Goal: Task Accomplishment & Management: Use online tool/utility

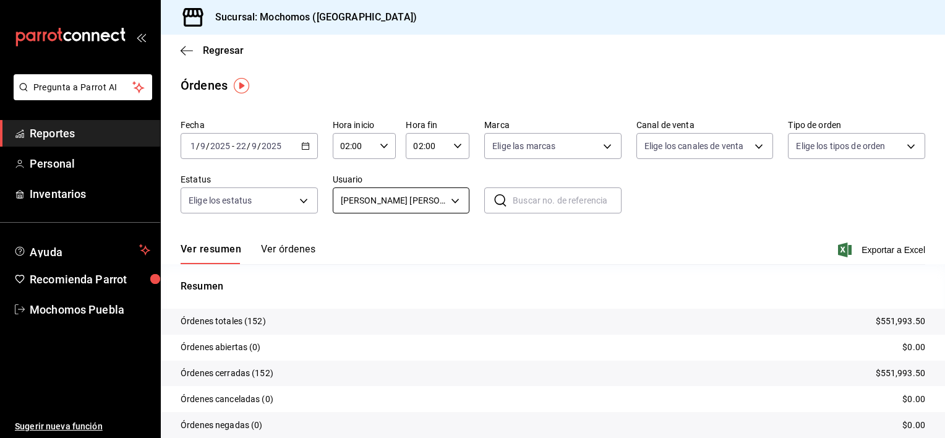
click at [453, 201] on body "Pregunta a Parrot AI Reportes Personal Inventarios Ayuda Recomienda Parrot Moch…" at bounding box center [472, 219] width 945 height 438
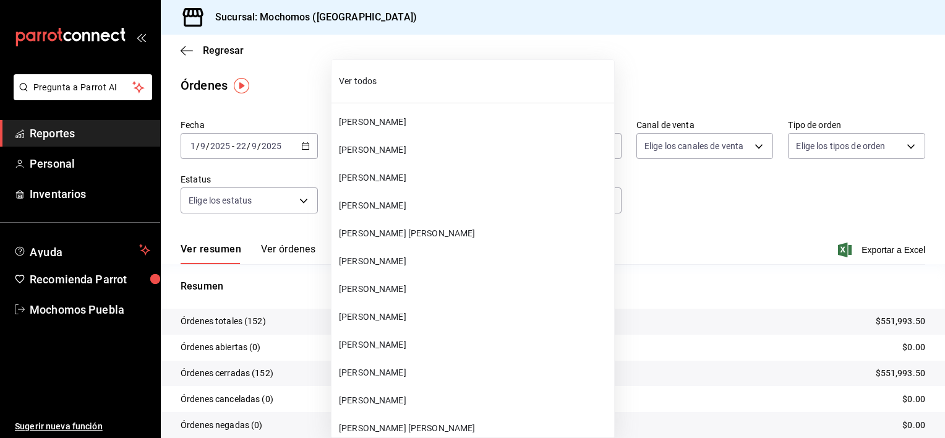
scroll to position [27381, 0]
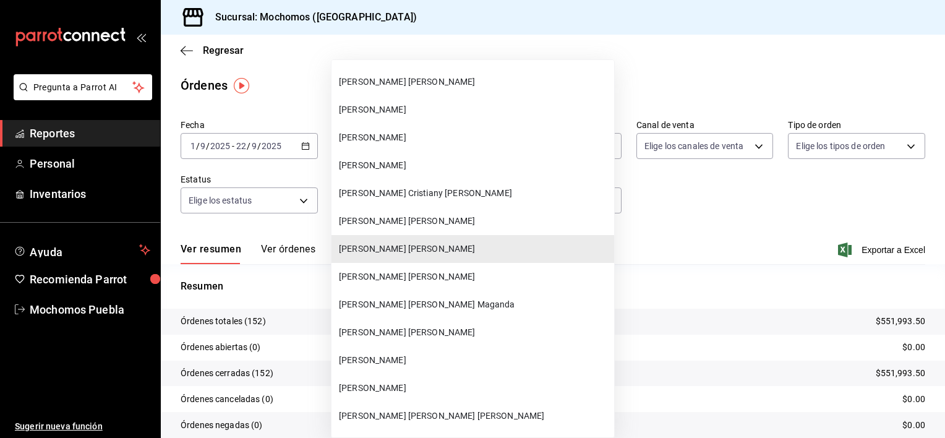
drag, startPoint x: 453, startPoint y: 201, endPoint x: 428, endPoint y: 271, distance: 74.4
click at [428, 271] on span "[PERSON_NAME] [PERSON_NAME]" at bounding box center [474, 276] width 270 height 13
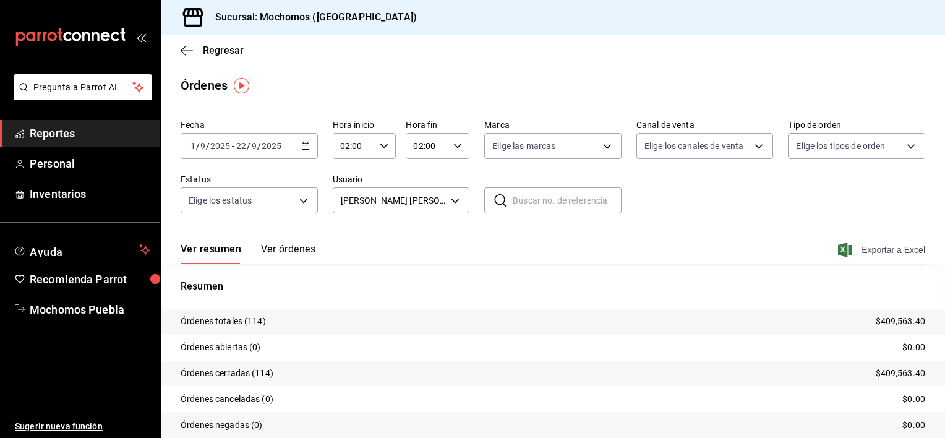
click at [857, 247] on span "Exportar a Excel" at bounding box center [883, 250] width 85 height 15
click at [453, 200] on body "Pregunta a Parrot AI Reportes Personal Inventarios Ayuda Recomienda Parrot Moch…" at bounding box center [472, 219] width 945 height 438
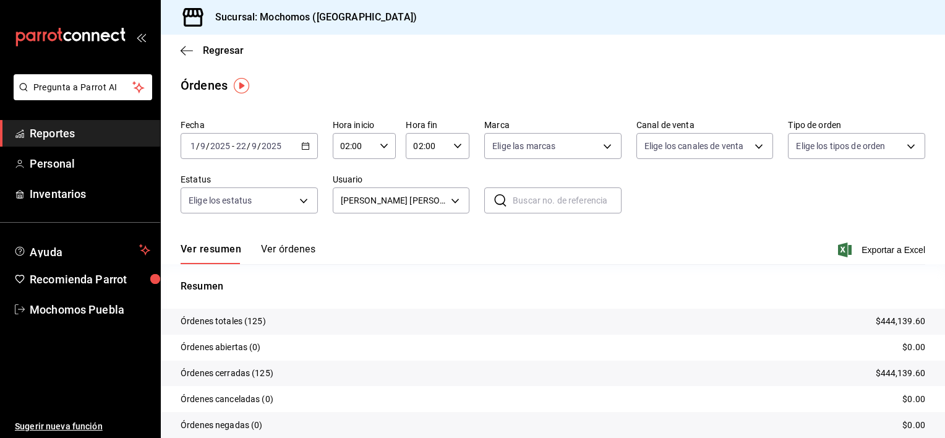
click at [453, 200] on body "Pregunta a Parrot AI Reportes Personal Inventarios Ayuda Recomienda Parrot Moch…" at bounding box center [472, 219] width 945 height 438
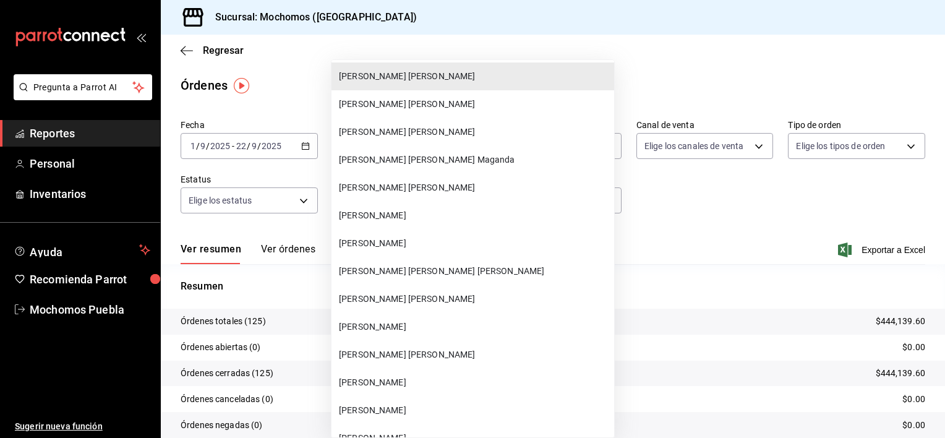
scroll to position [27527, 0]
click at [463, 358] on span "[PERSON_NAME] [PERSON_NAME]" at bounding box center [474, 354] width 270 height 13
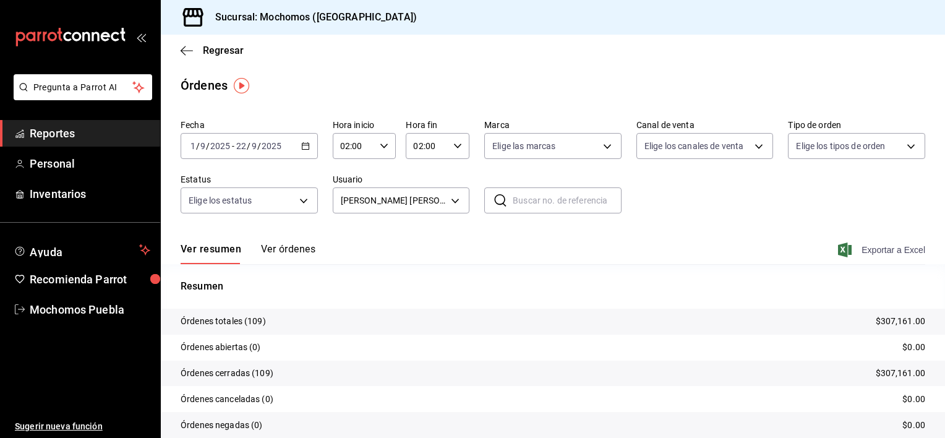
click at [872, 246] on span "Exportar a Excel" at bounding box center [883, 250] width 85 height 15
click at [446, 197] on body "Pregunta a Parrot AI Reportes Personal Inventarios Ayuda Recomienda Parrot Moch…" at bounding box center [472, 219] width 945 height 438
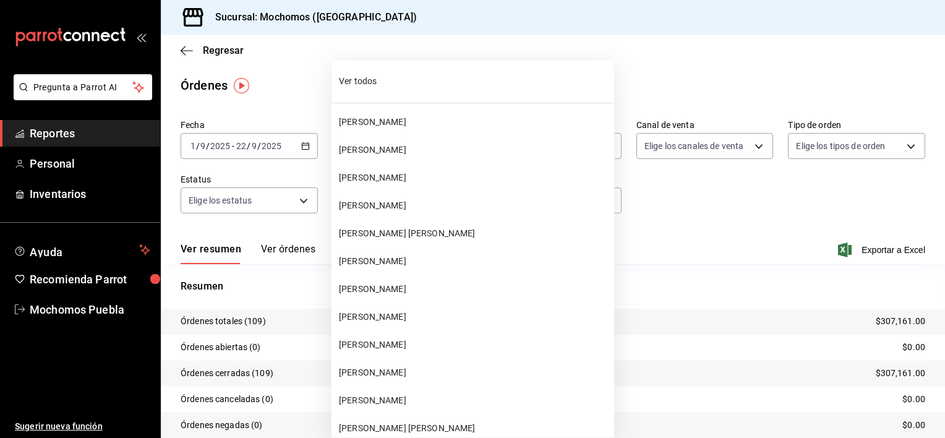
scroll to position [27632, 0]
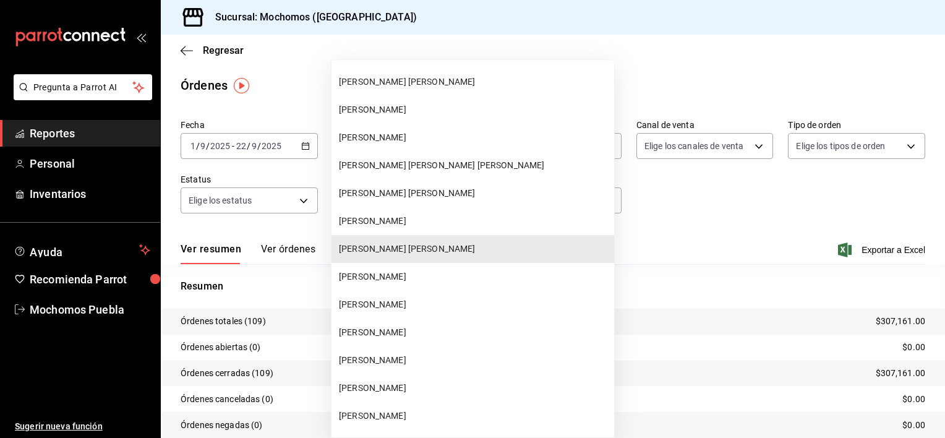
click at [443, 116] on li "[PERSON_NAME]" at bounding box center [473, 110] width 283 height 28
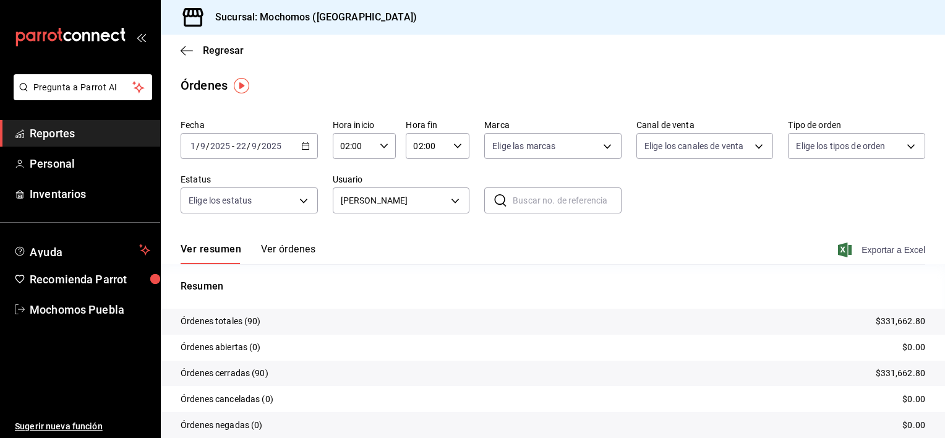
click at [872, 248] on span "Exportar a Excel" at bounding box center [883, 250] width 85 height 15
click at [457, 199] on body "Pregunta a Parrot AI Reportes Personal Inventarios Ayuda Recomienda Parrot Moch…" at bounding box center [472, 219] width 945 height 438
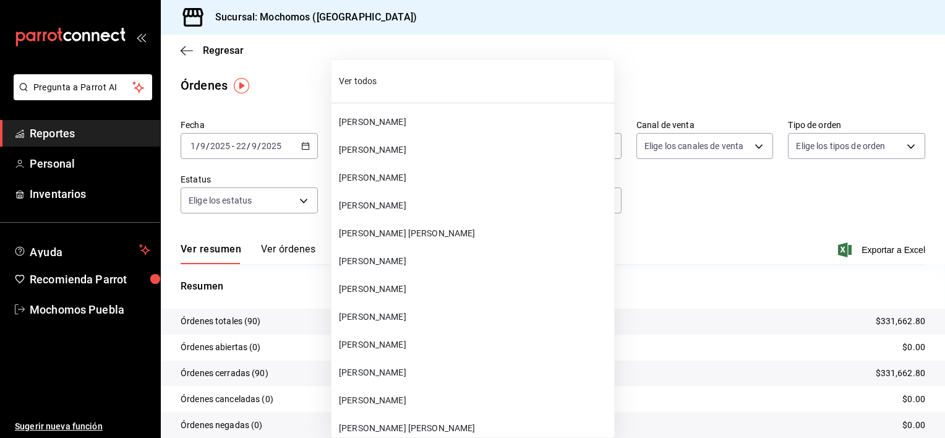
scroll to position [27493, 0]
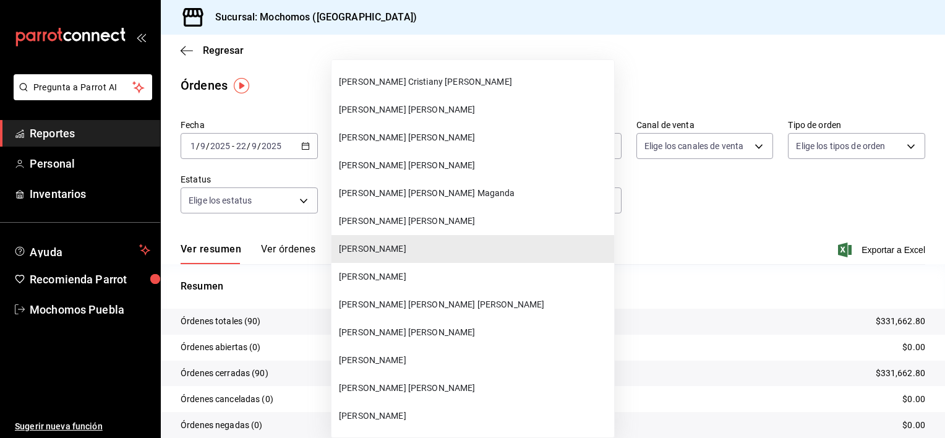
click at [428, 299] on span "[PERSON_NAME] [PERSON_NAME] [PERSON_NAME]" at bounding box center [474, 304] width 270 height 13
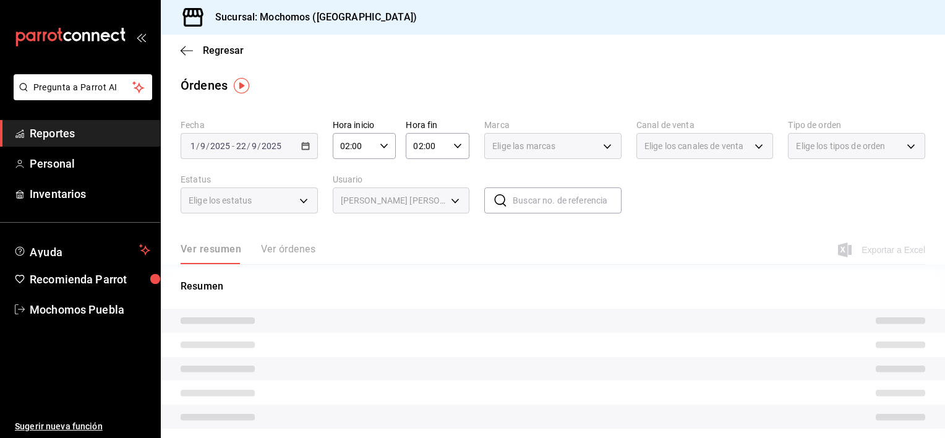
type input "f0737330-97ae-4695-99bf-0ee14c53e3f3"
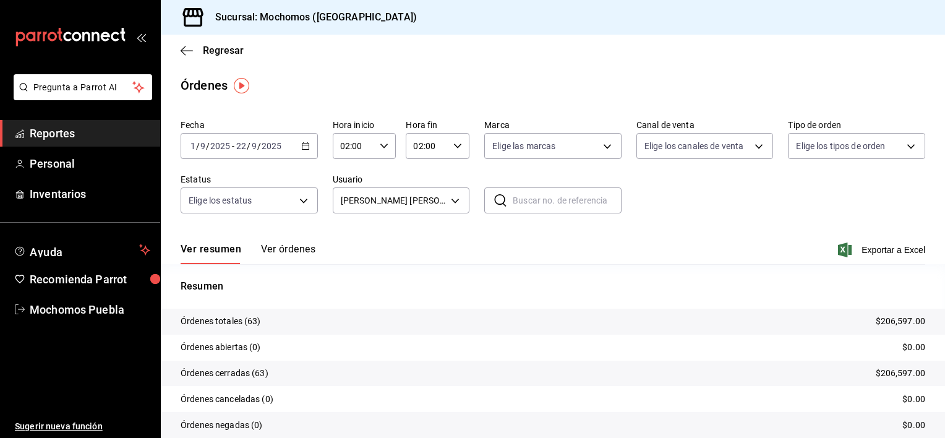
click at [302, 146] on icon "button" at bounding box center [305, 146] width 9 height 9
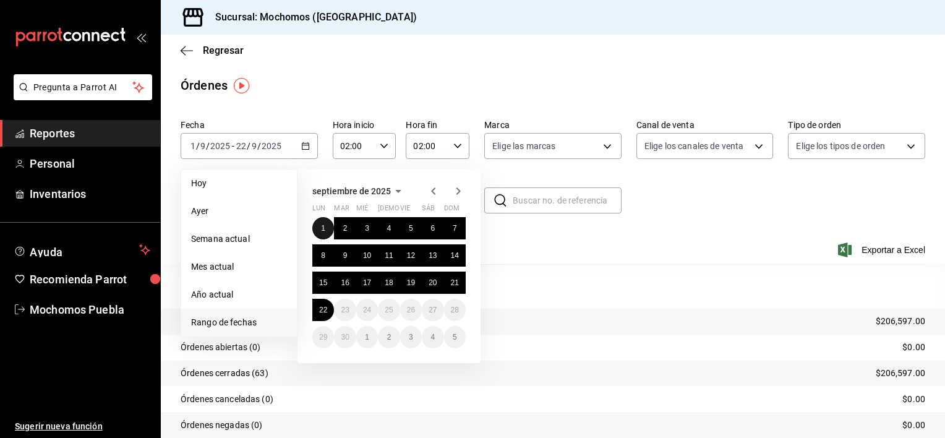
click at [320, 226] on button "1" at bounding box center [323, 228] width 22 height 22
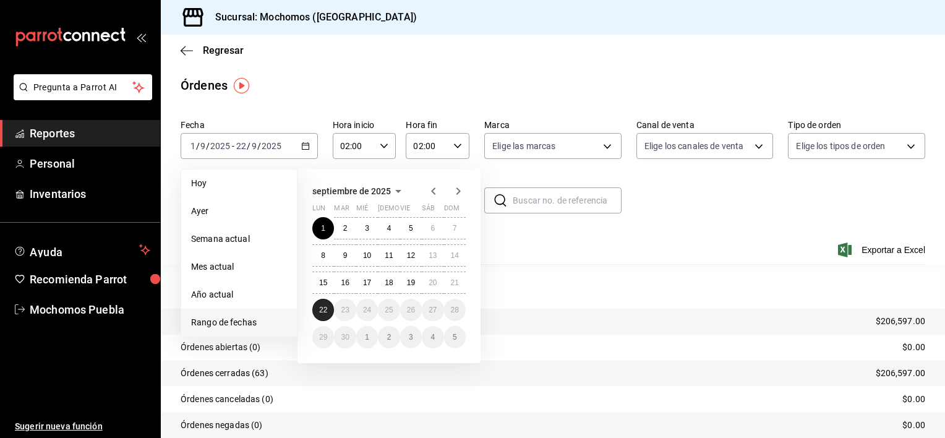
click at [333, 309] on button "22" at bounding box center [323, 310] width 22 height 22
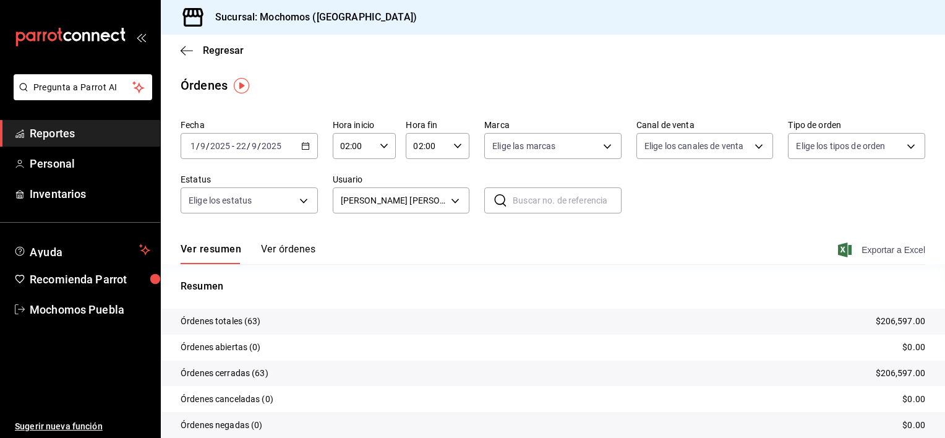
click at [849, 249] on span "Exportar a Excel" at bounding box center [883, 250] width 85 height 15
click at [447, 197] on body "Pregunta a Parrot AI Reportes Personal Inventarios Ayuda Recomienda Parrot Moch…" at bounding box center [472, 219] width 945 height 438
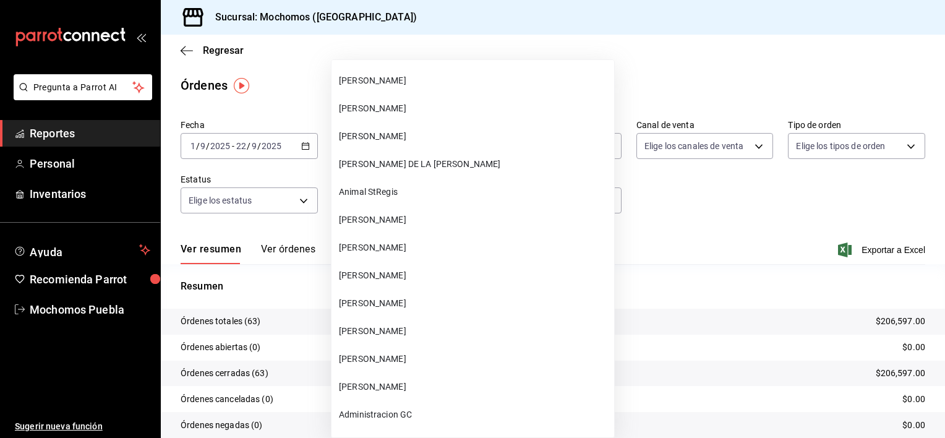
scroll to position [28891, 0]
